Goal: Transaction & Acquisition: Download file/media

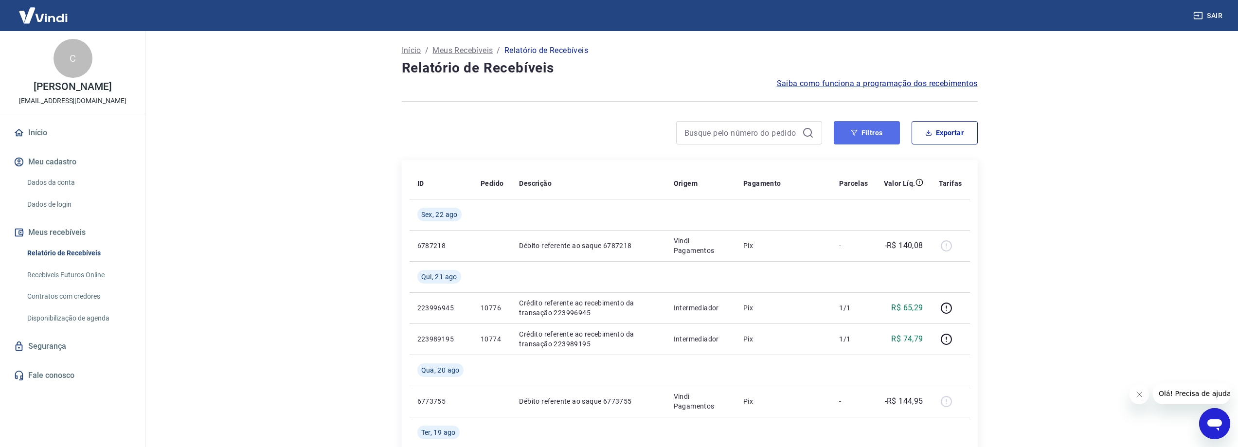
click at [880, 129] on button "Filtros" at bounding box center [867, 132] width 66 height 23
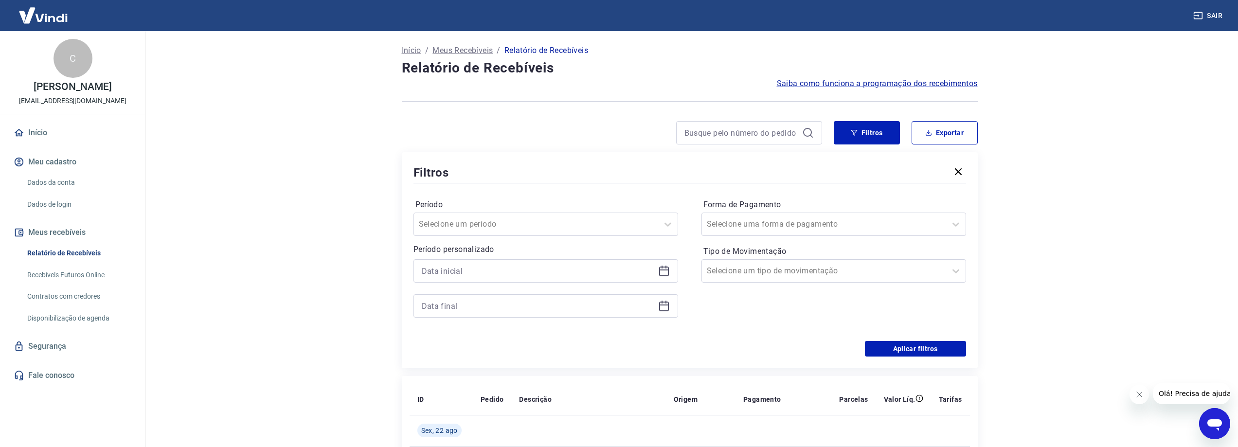
drag, startPoint x: 570, startPoint y: 259, endPoint x: 568, endPoint y: 265, distance: 6.6
click at [570, 260] on div "Período personalizado" at bounding box center [545, 281] width 265 height 74
click at [568, 265] on input at bounding box center [538, 271] width 232 height 15
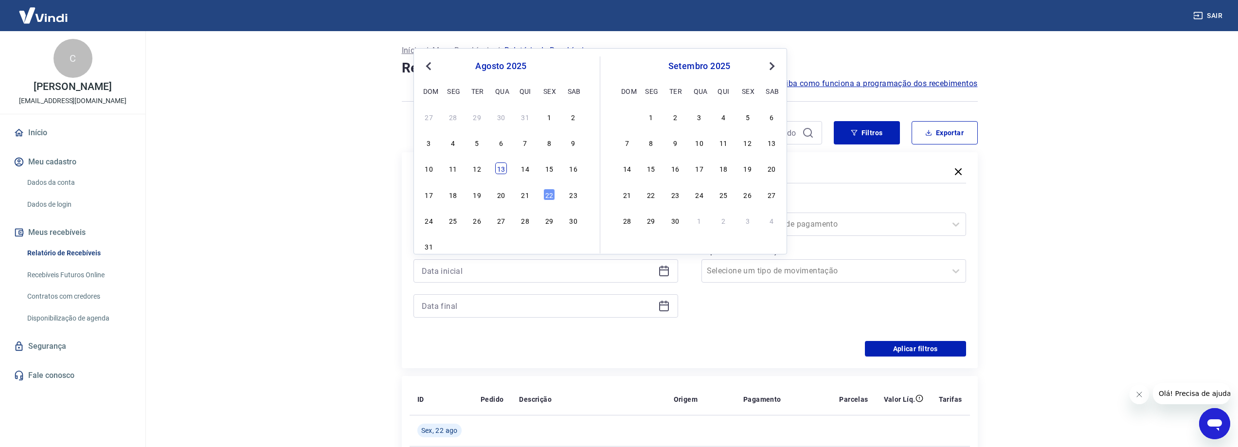
click at [498, 171] on div "13" at bounding box center [501, 168] width 12 height 12
type input "13/08/2025"
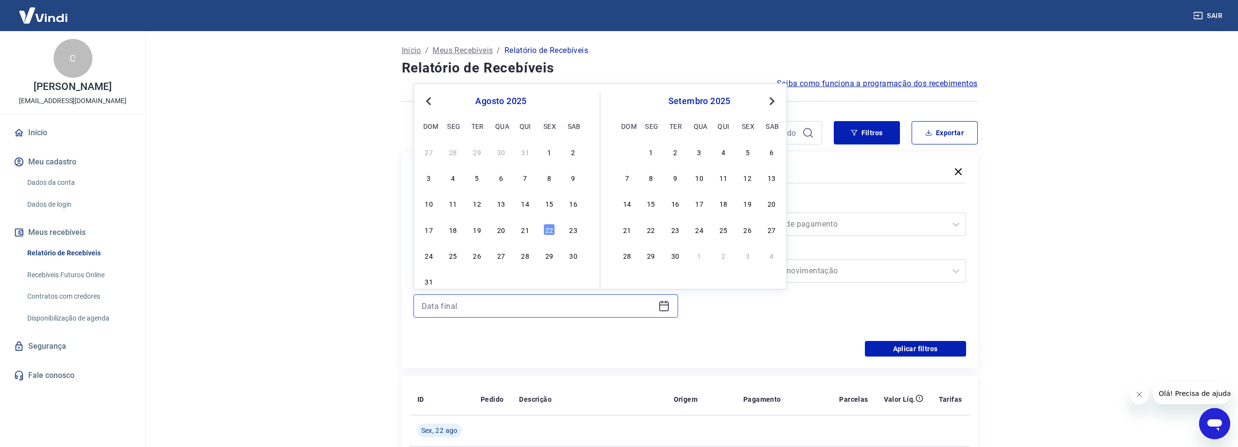
click at [516, 308] on input at bounding box center [538, 306] width 232 height 15
click at [547, 230] on div "22" at bounding box center [549, 230] width 12 height 12
click at [547, 230] on div at bounding box center [536, 224] width 234 height 14
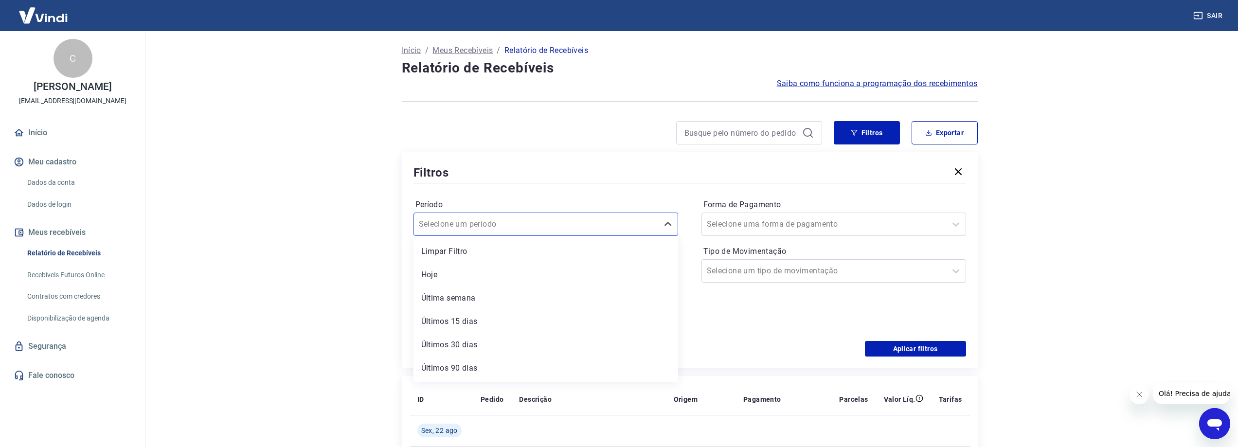
type input "22/08/2025"
click at [801, 343] on div "Aplicar filtros" at bounding box center [689, 349] width 552 height 16
click at [889, 351] on button "Aplicar filtros" at bounding box center [915, 349] width 101 height 16
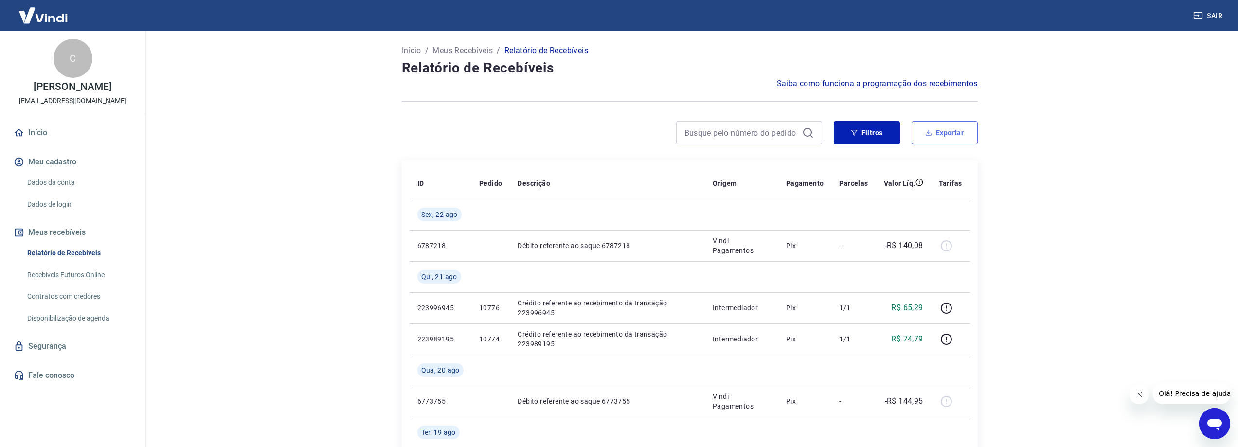
click at [941, 131] on button "Exportar" at bounding box center [944, 132] width 66 height 23
type input "13/08/2025"
type input "22/08/2025"
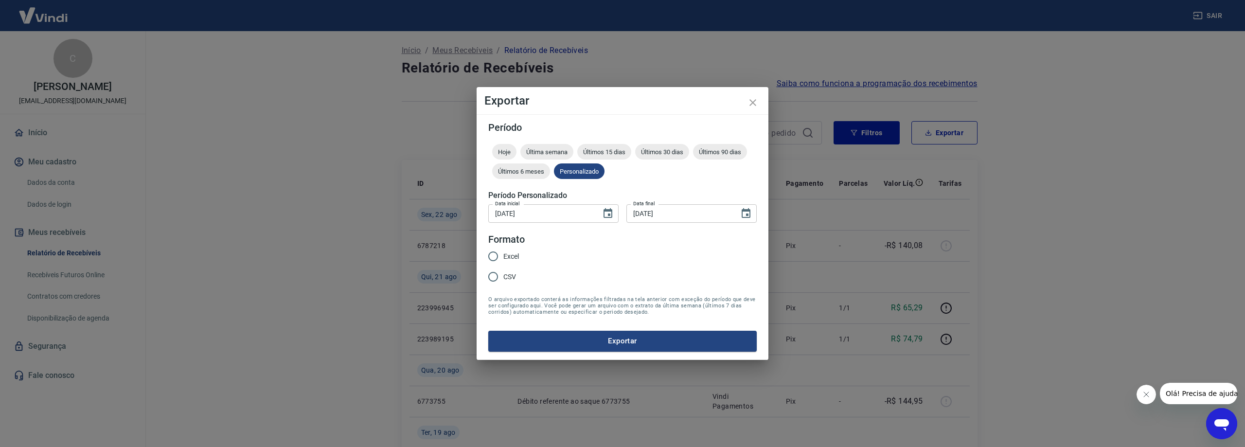
click at [501, 258] on input "Excel" at bounding box center [493, 256] width 20 height 20
radio input "true"
click at [564, 337] on button "Exportar" at bounding box center [622, 341] width 268 height 20
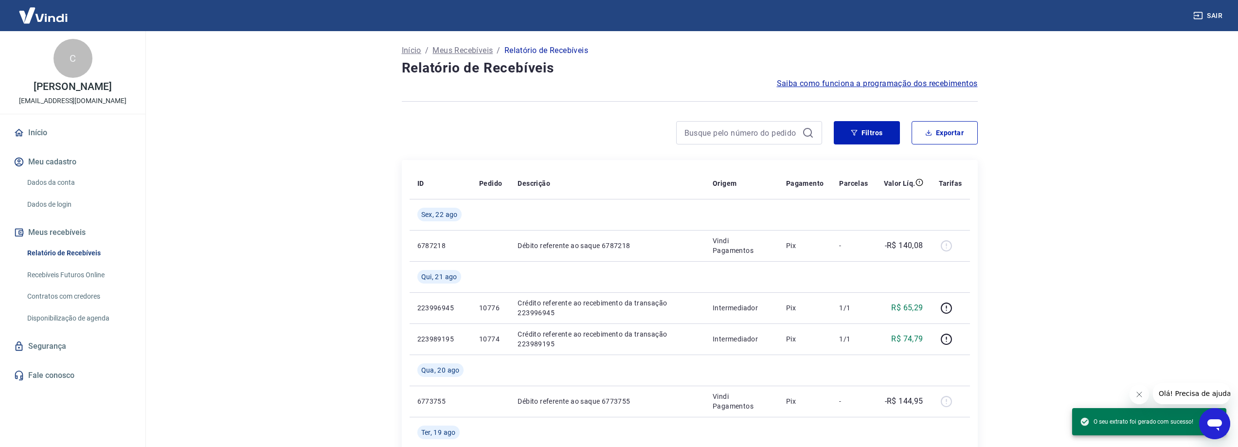
drag, startPoint x: 735, startPoint y: 51, endPoint x: 551, endPoint y: 3, distance: 190.4
click at [735, 51] on div "Início / Meus Recebíveis / Relatório de Recebíveis" at bounding box center [690, 51] width 576 height 16
